Goal: Task Accomplishment & Management: Manage account settings

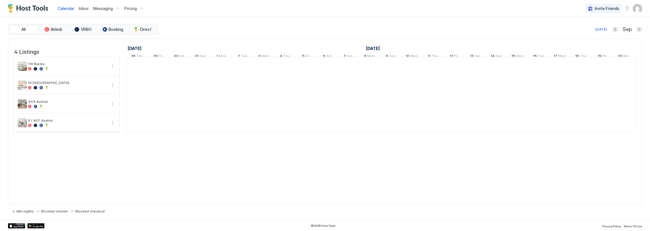
scroll to position [0, 317]
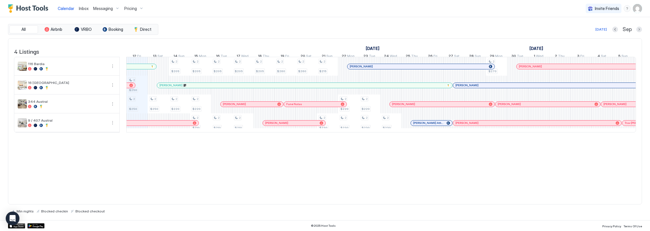
click at [138, 69] on div at bounding box center [139, 66] width 5 height 5
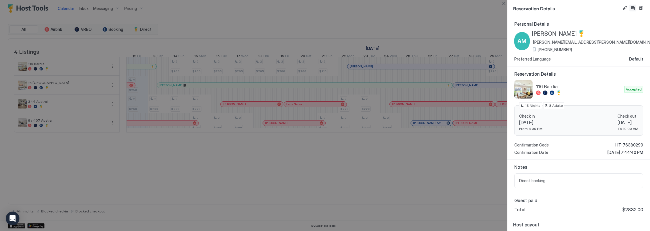
click at [634, 9] on button "Inbox" at bounding box center [633, 8] width 7 height 7
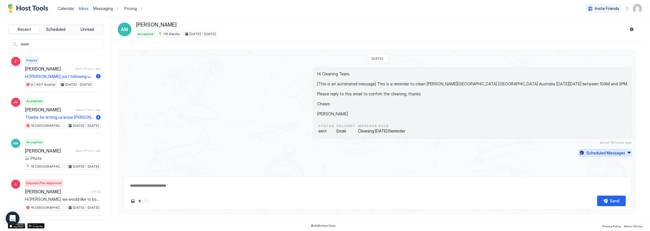
click at [610, 153] on div "Scheduled Messages" at bounding box center [605, 153] width 39 height 6
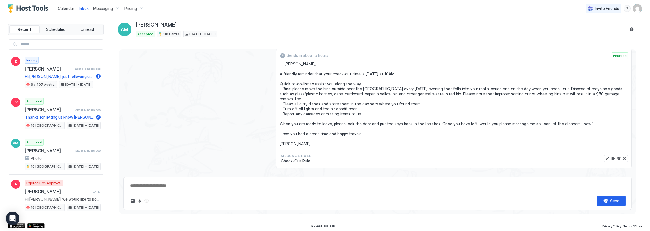
scroll to position [120, 0]
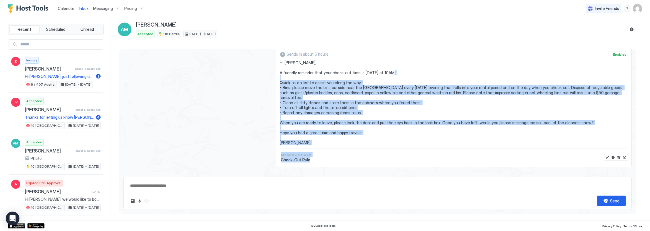
drag, startPoint x: 320, startPoint y: 153, endPoint x: 285, endPoint y: 75, distance: 85.2
click at [285, 75] on div "Sends in about 5 hours Enabled Hi [PERSON_NAME], A friendly reminder that your …" at bounding box center [454, 107] width 356 height 120
click at [285, 75] on span "Hi [PERSON_NAME], A friendly reminder that your check-out time is [DATE] at 10A…" at bounding box center [454, 102] width 348 height 85
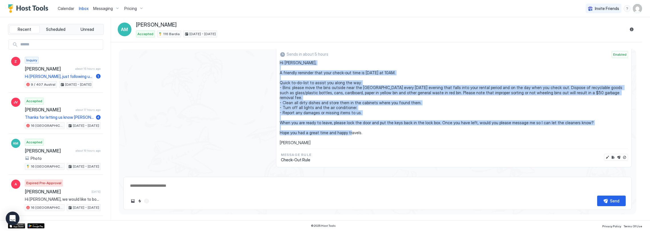
drag, startPoint x: 296, startPoint y: 139, endPoint x: 277, endPoint y: 62, distance: 78.7
click at [277, 62] on div "Sends in about 5 hours Enabled Hi [PERSON_NAME], A friendly reminder that your …" at bounding box center [454, 107] width 356 height 120
copy span "Hi [PERSON_NAME], A friendly reminder that your check-out time is [DATE] at 10A…"
click at [374, 111] on span "Hi [PERSON_NAME], A friendly reminder that your check-out time is [DATE] at 10A…" at bounding box center [454, 102] width 348 height 85
type textarea "*"
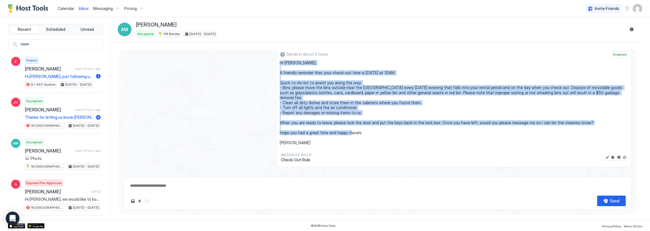
click at [332, 113] on span "Hi [PERSON_NAME], A friendly reminder that your check-out time is [DATE] at 10A…" at bounding box center [454, 102] width 348 height 85
